Goal: Download file/media

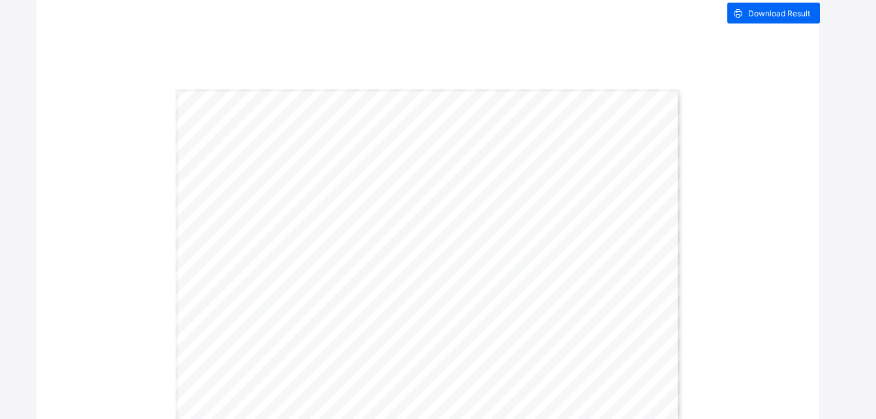
scroll to position [347, 0]
click at [781, 12] on span "Download Result" at bounding box center [779, 12] width 62 height 10
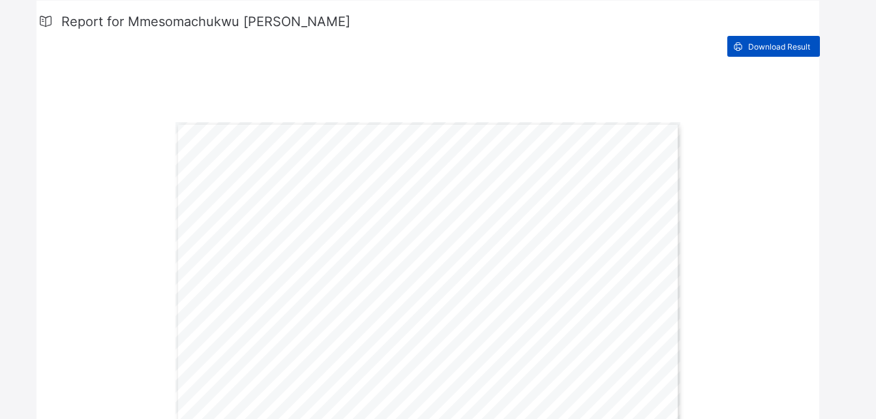
click at [768, 47] on span "Download Result" at bounding box center [779, 47] width 62 height 10
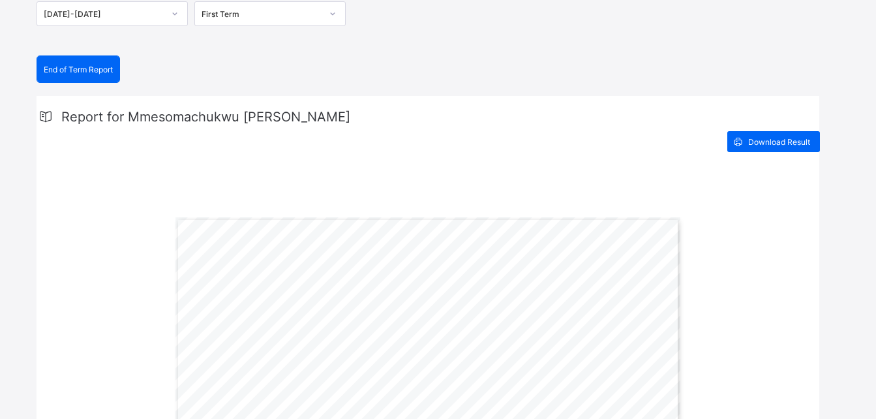
scroll to position [0, 0]
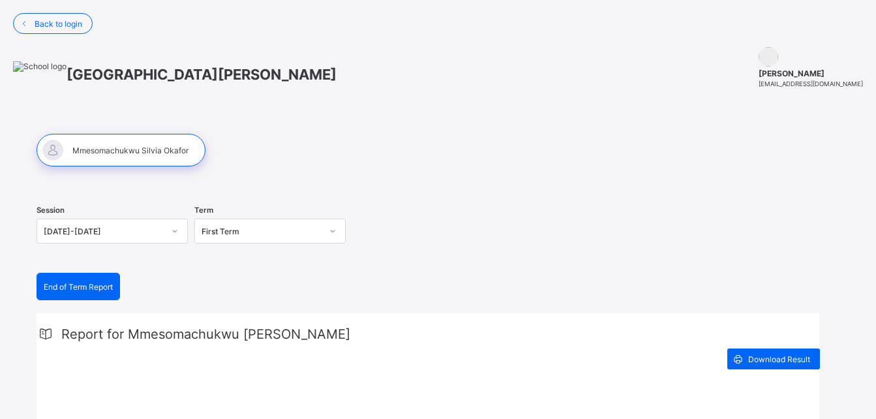
click at [183, 233] on div at bounding box center [175, 230] width 22 height 21
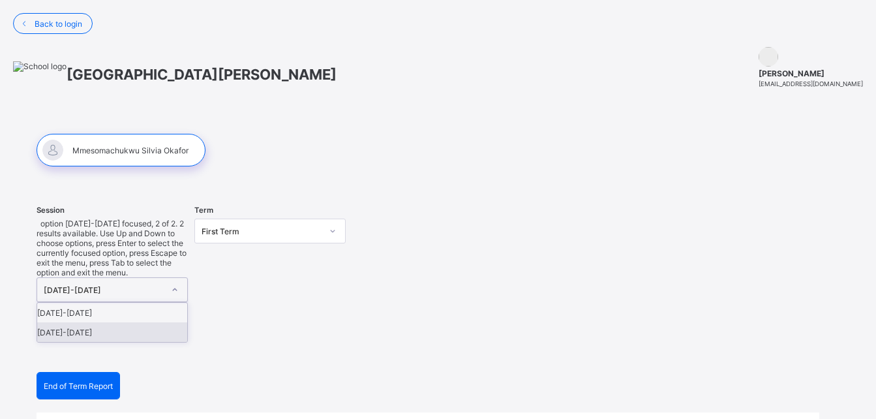
click at [89, 322] on div "[DATE]-[DATE]" at bounding box center [112, 332] width 150 height 20
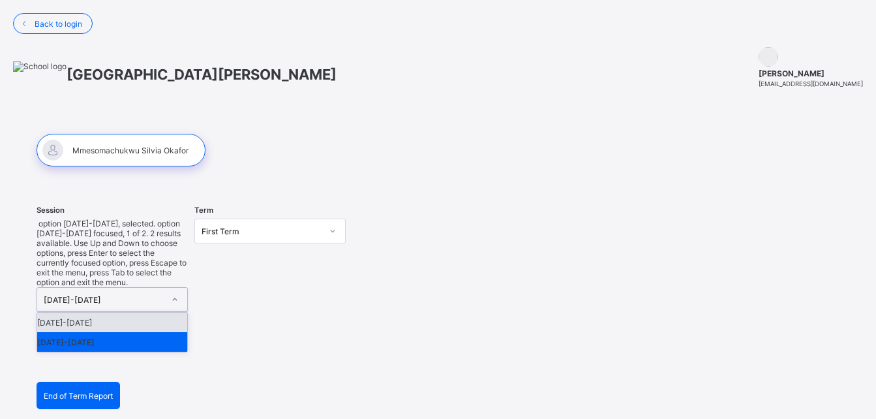
click at [172, 293] on icon at bounding box center [175, 299] width 8 height 13
click at [106, 312] on div "[DATE]-[DATE]" at bounding box center [112, 322] width 150 height 20
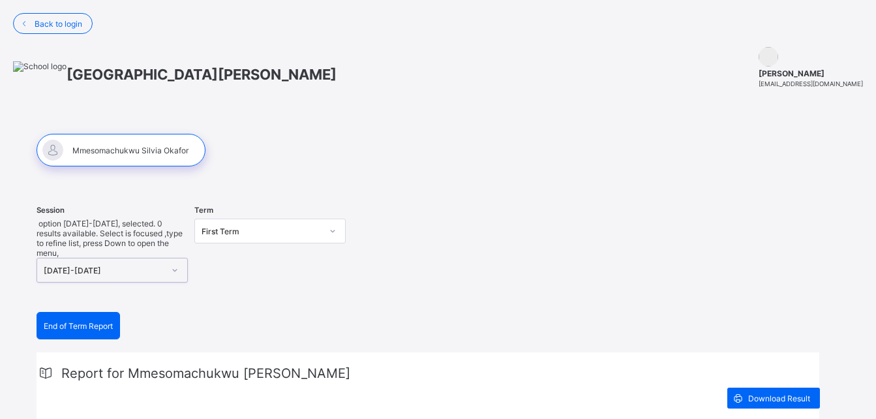
click at [331, 234] on icon at bounding box center [333, 230] width 8 height 13
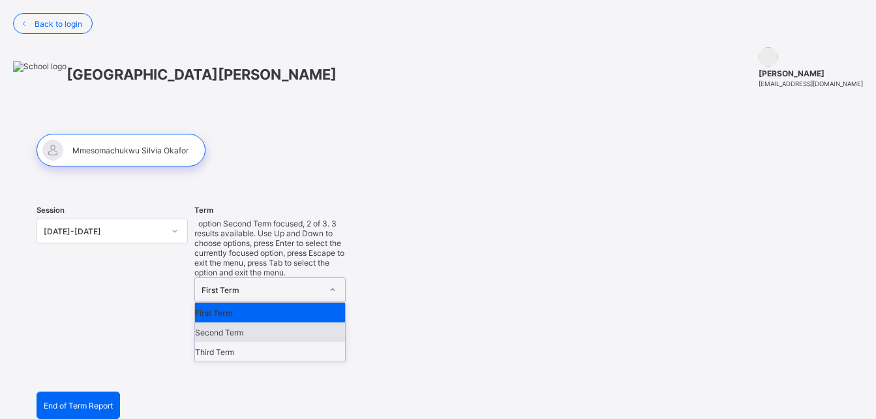
click at [242, 322] on div "Second Term" at bounding box center [270, 332] width 150 height 20
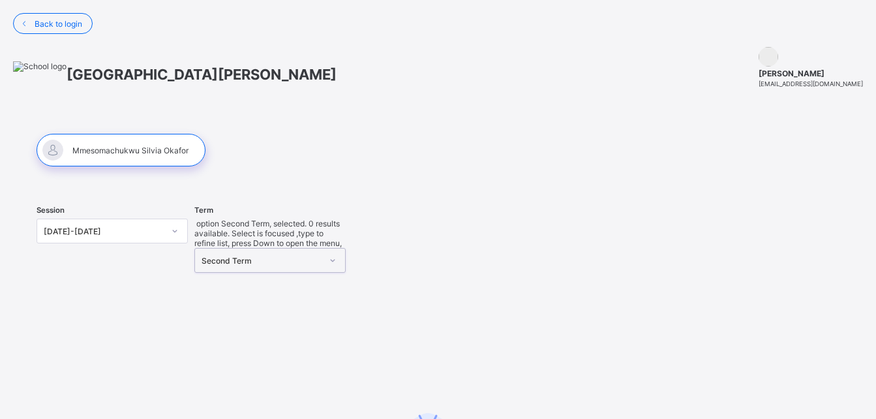
scroll to position [182, 0]
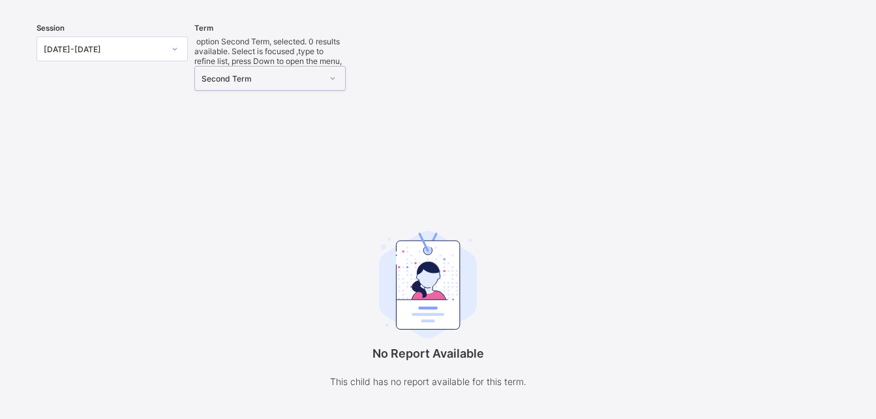
click at [178, 49] on icon at bounding box center [175, 48] width 8 height 13
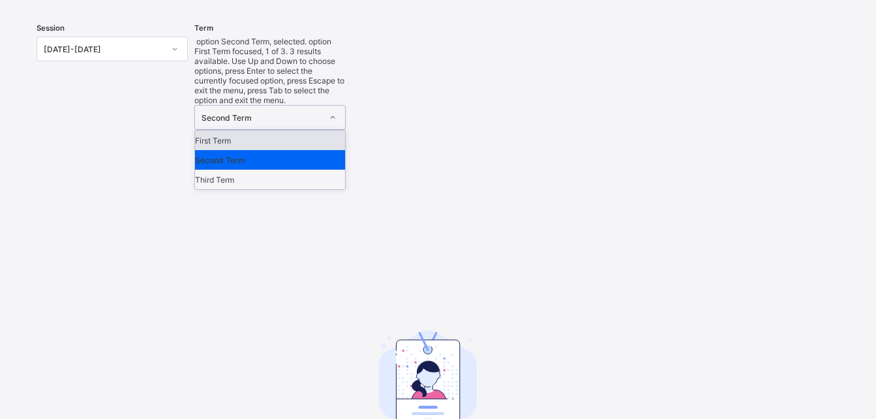
click at [331, 111] on icon at bounding box center [333, 117] width 8 height 13
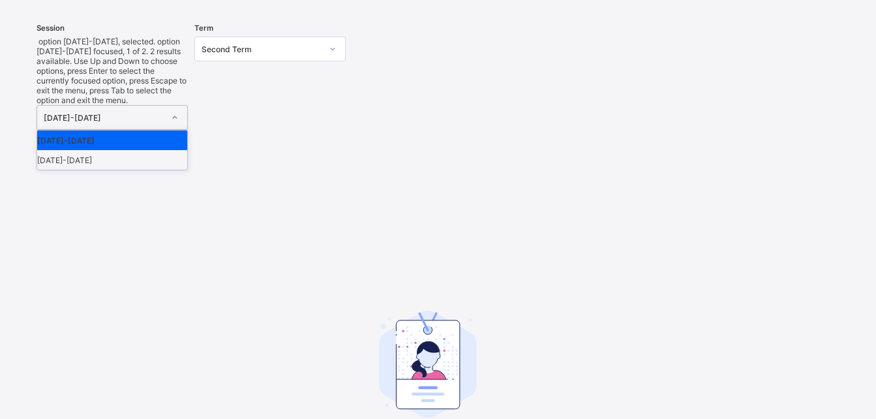
click at [173, 111] on icon at bounding box center [175, 117] width 8 height 13
click at [112, 150] on div "[DATE]-[DATE]" at bounding box center [112, 160] width 150 height 20
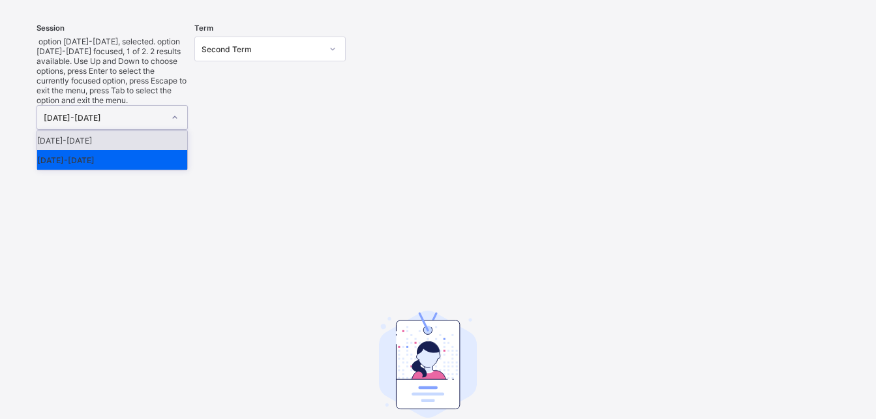
click at [175, 111] on icon at bounding box center [175, 117] width 8 height 13
click at [331, 45] on icon at bounding box center [333, 48] width 8 height 13
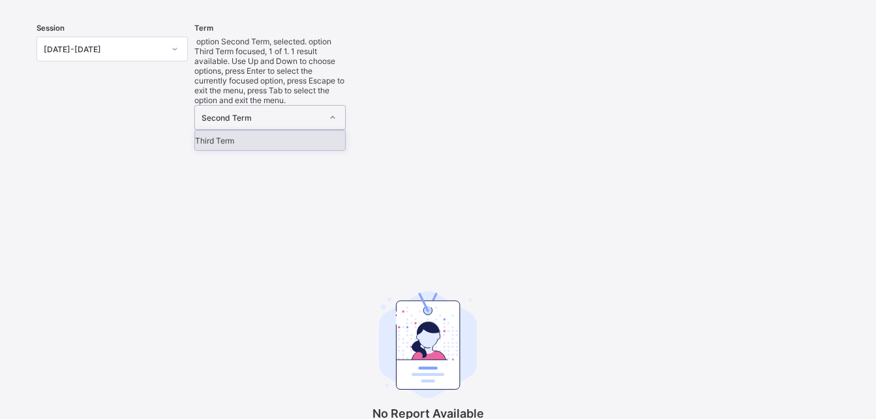
click at [274, 130] on div "Third Term" at bounding box center [270, 140] width 150 height 20
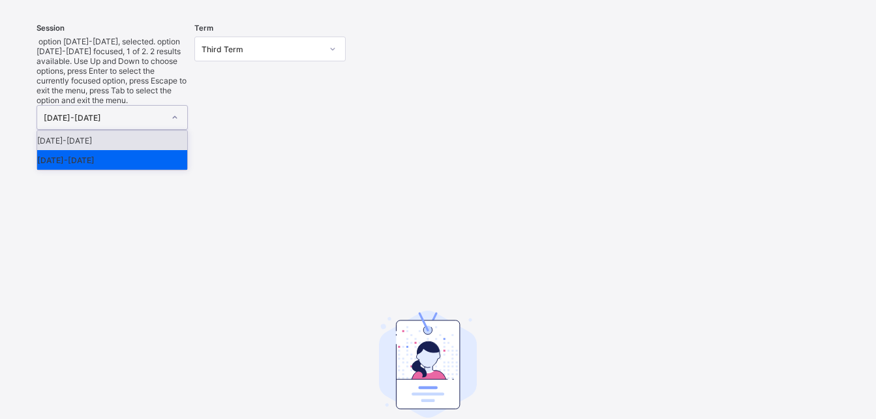
click at [175, 111] on icon at bounding box center [175, 117] width 8 height 13
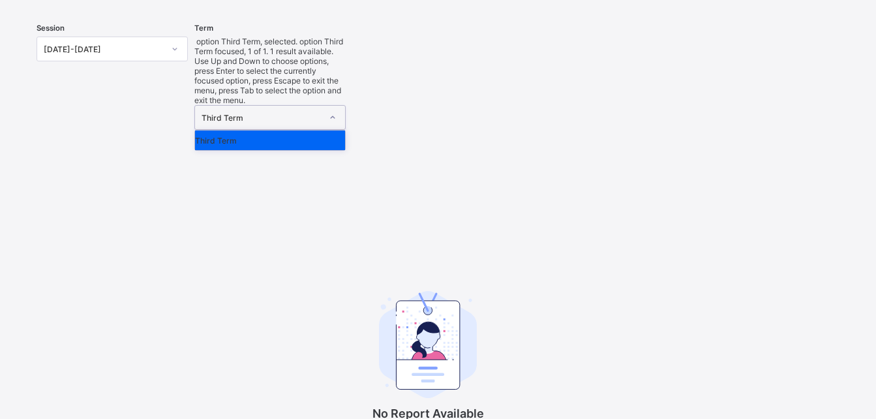
click at [316, 113] on div "Third Term" at bounding box center [262, 118] width 120 height 10
click at [340, 107] on div at bounding box center [333, 117] width 22 height 21
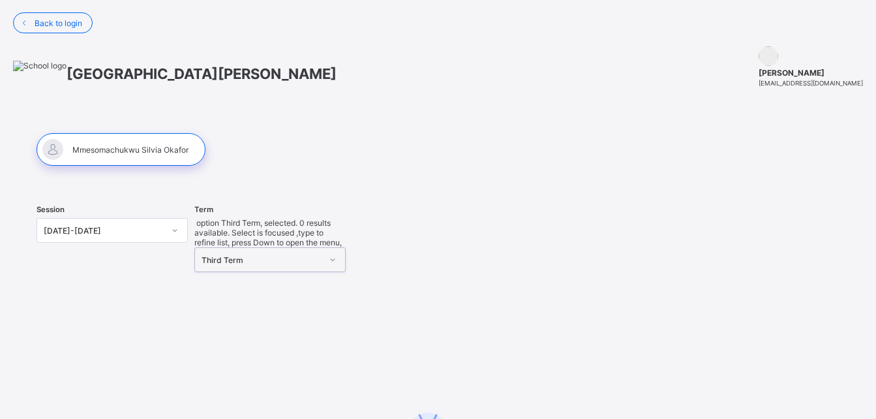
scroll to position [0, 0]
click at [178, 232] on icon at bounding box center [175, 230] width 8 height 13
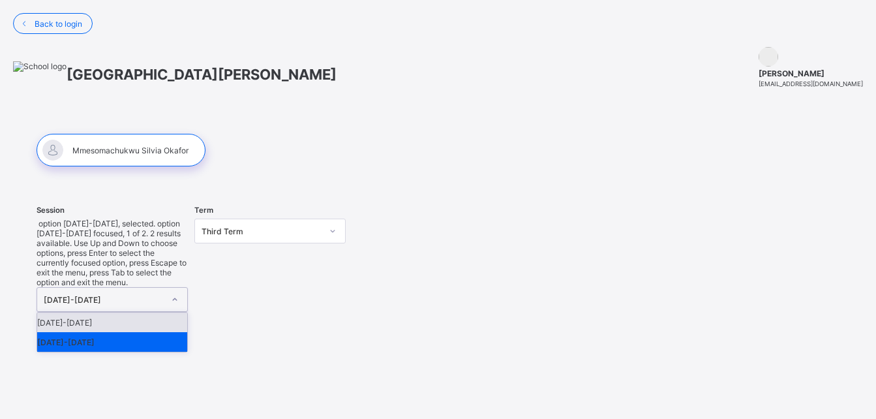
click at [126, 312] on div "[DATE]-[DATE]" at bounding box center [112, 322] width 150 height 20
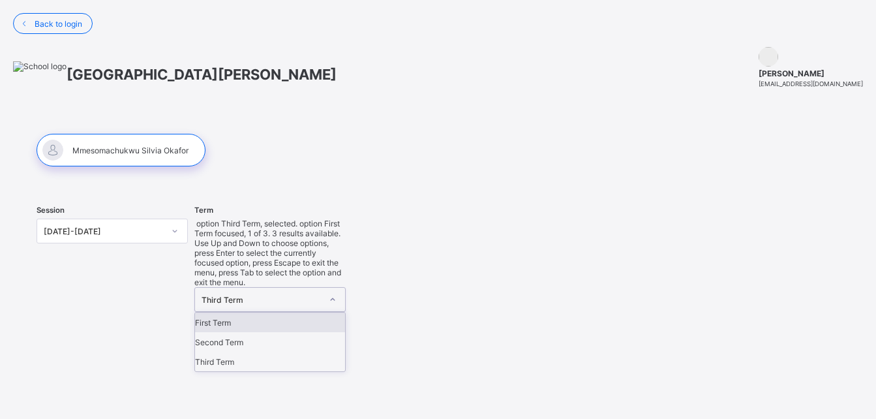
click at [331, 293] on icon at bounding box center [333, 299] width 8 height 13
click at [260, 312] on div "First Term" at bounding box center [270, 322] width 150 height 20
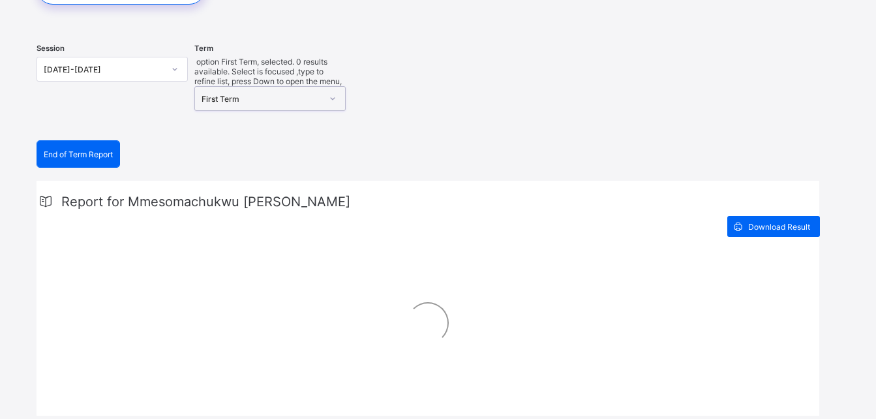
scroll to position [217, 0]
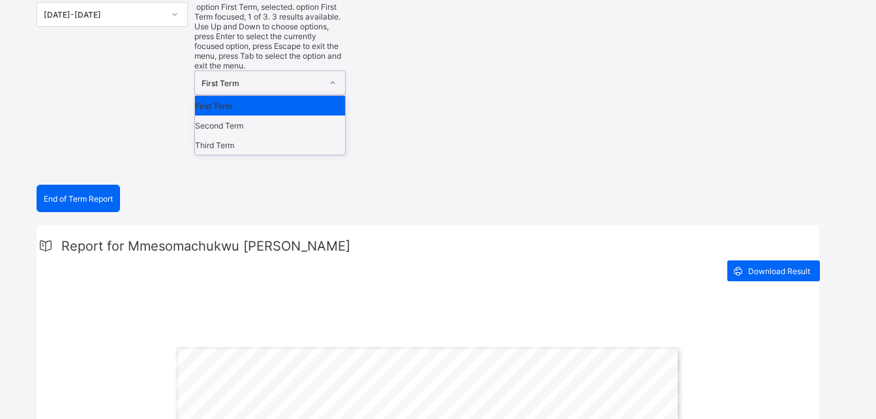
click at [331, 76] on icon at bounding box center [333, 82] width 8 height 13
click at [249, 115] on div "Second Term" at bounding box center [270, 125] width 150 height 20
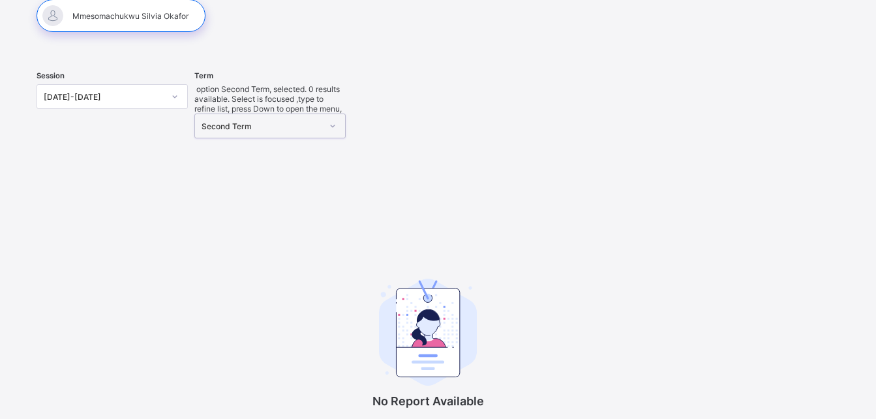
scroll to position [182, 0]
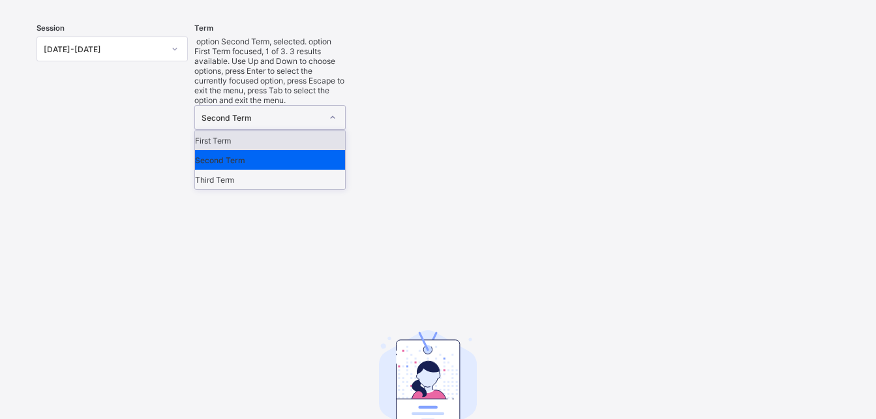
click at [337, 107] on div at bounding box center [333, 117] width 22 height 21
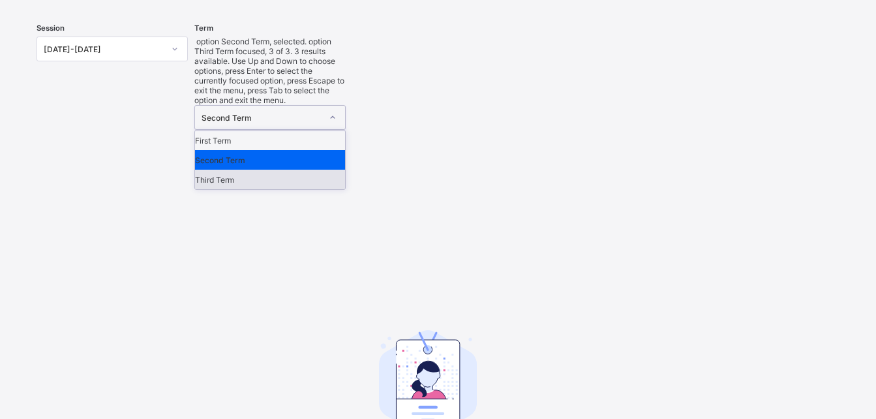
click at [278, 170] on div "Third Term" at bounding box center [270, 180] width 150 height 20
